Goal: Find contact information: Find contact information

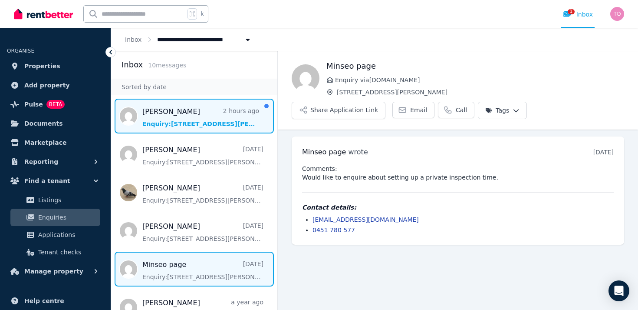
click at [173, 125] on span "Message list" at bounding box center [194, 116] width 166 height 35
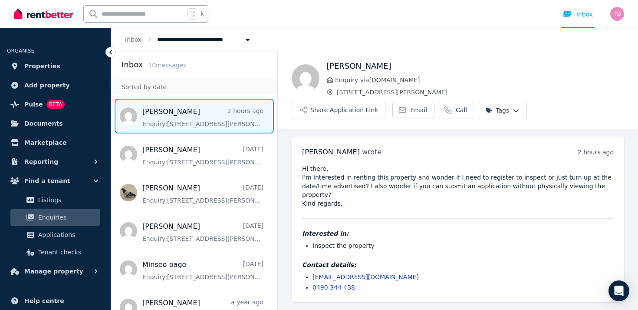
drag, startPoint x: 381, startPoint y: 66, endPoint x: 326, endPoint y: 66, distance: 55.1
click at [326, 66] on div "[PERSON_NAME] Enquiry via [DOMAIN_NAME] [STREET_ADDRESS][PERSON_NAME] Share App…" at bounding box center [458, 89] width 360 height 59
drag, startPoint x: 388, startPoint y: 266, endPoint x: 312, endPoint y: 266, distance: 75.5
click at [312, 272] on ul "[EMAIL_ADDRESS][DOMAIN_NAME] 0490 344 438" at bounding box center [458, 281] width 312 height 19
copy link "[EMAIL_ADDRESS][DOMAIN_NAME]"
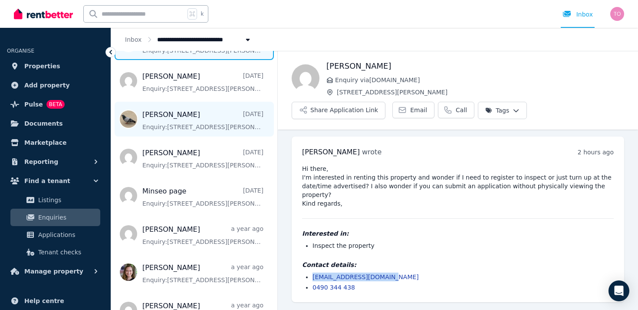
scroll to position [82, 0]
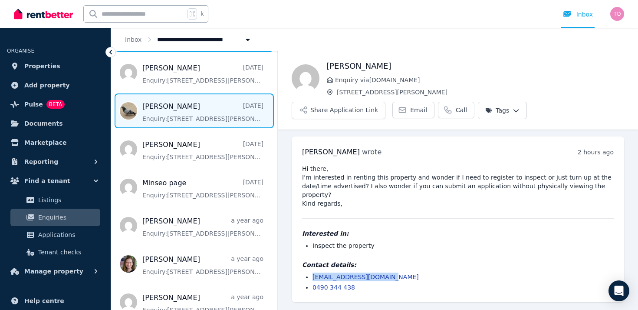
click at [180, 113] on span "Message list" at bounding box center [194, 110] width 166 height 35
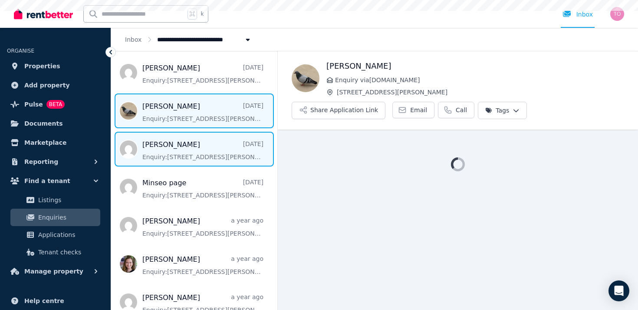
click at [178, 153] on span "Message list" at bounding box center [194, 149] width 166 height 35
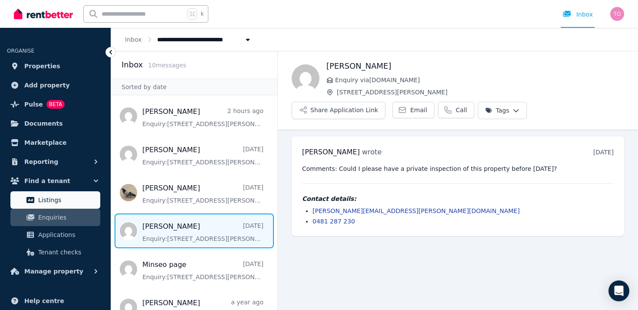
click at [59, 202] on span "Listings" at bounding box center [67, 199] width 59 height 10
